Goal: Information Seeking & Learning: Learn about a topic

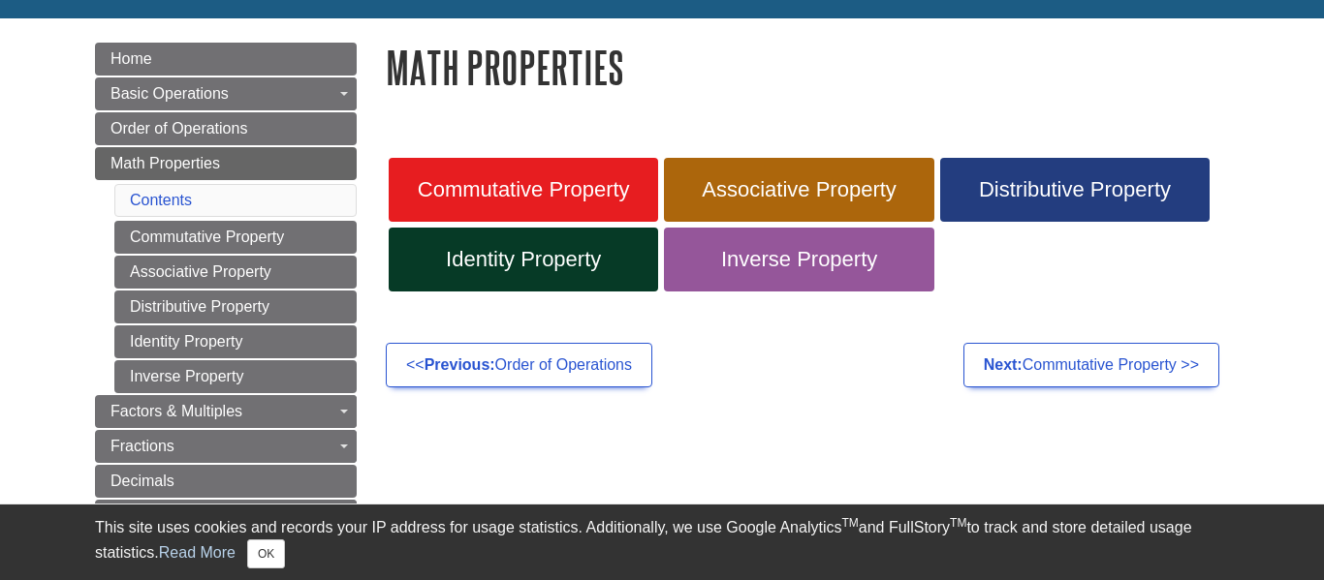
scroll to position [201, 0]
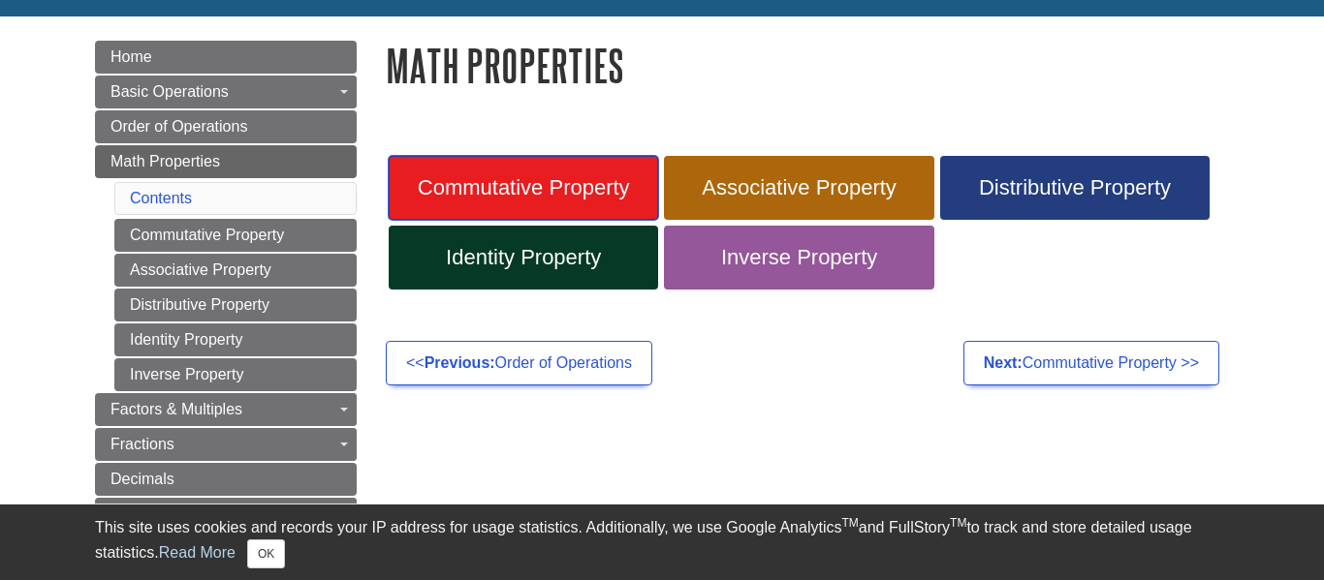
click at [600, 192] on span "Commutative Property" at bounding box center [523, 187] width 240 height 25
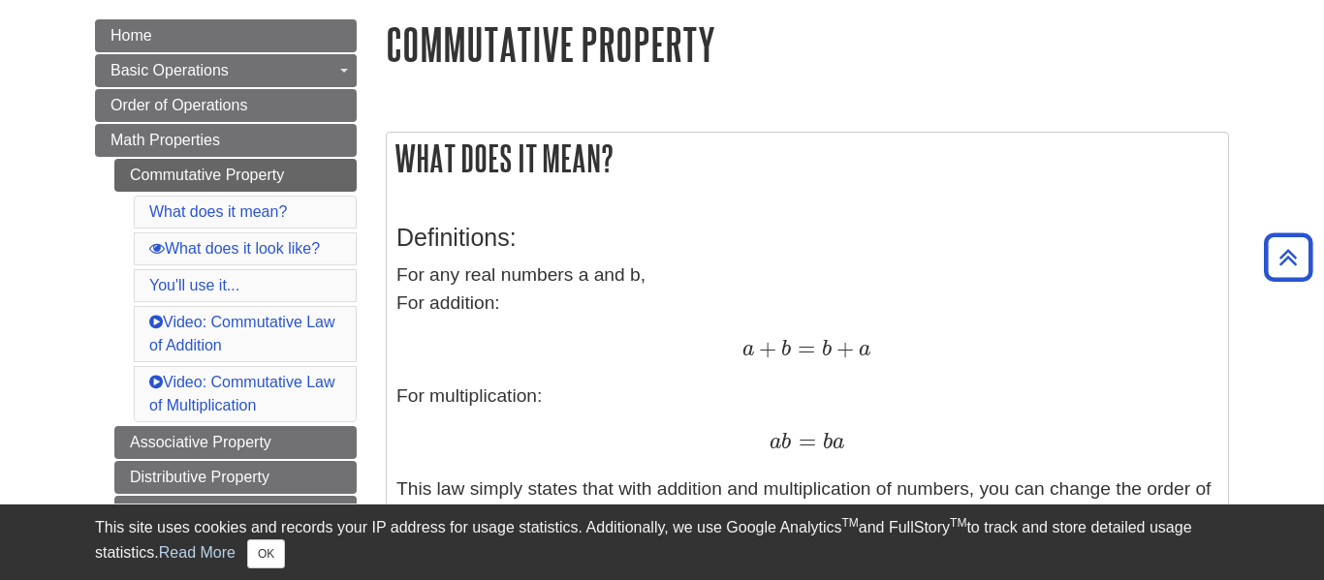
scroll to position [214, 0]
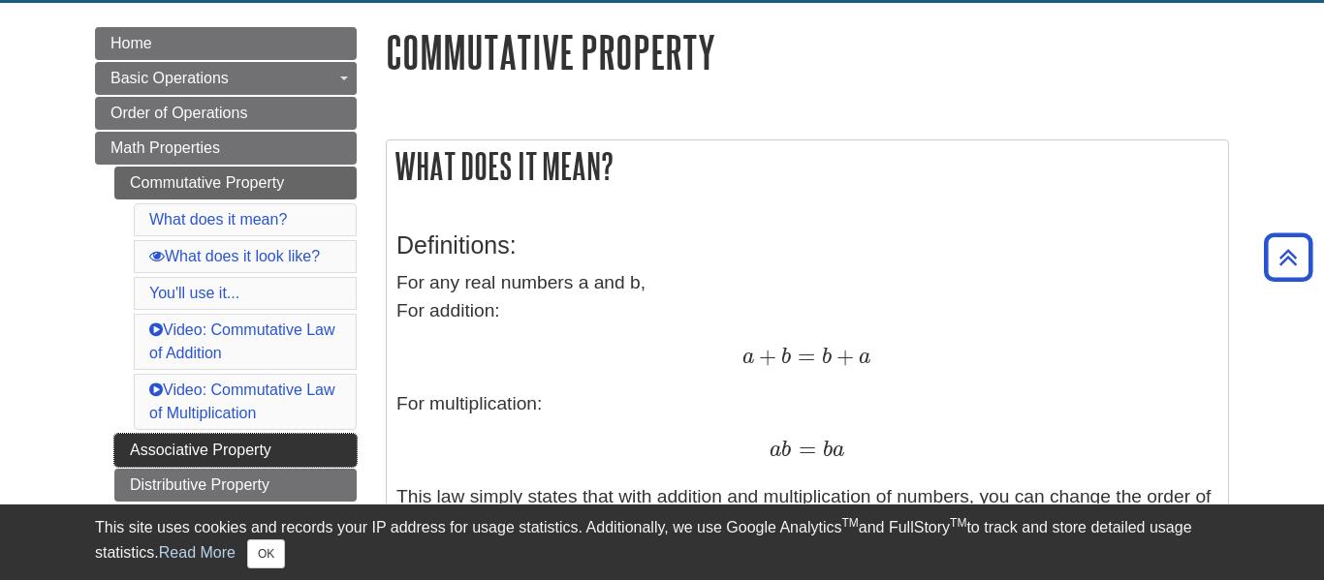
click at [318, 449] on link "Associative Property" at bounding box center [235, 450] width 242 height 33
